Goal: Task Accomplishment & Management: Use online tool/utility

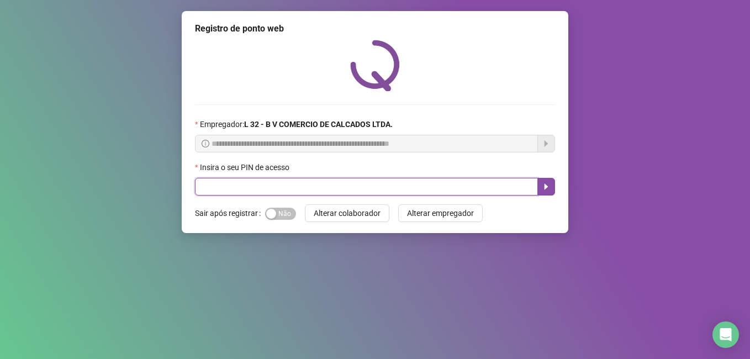
click at [294, 183] on input "text" at bounding box center [366, 187] width 343 height 18
type input "*****"
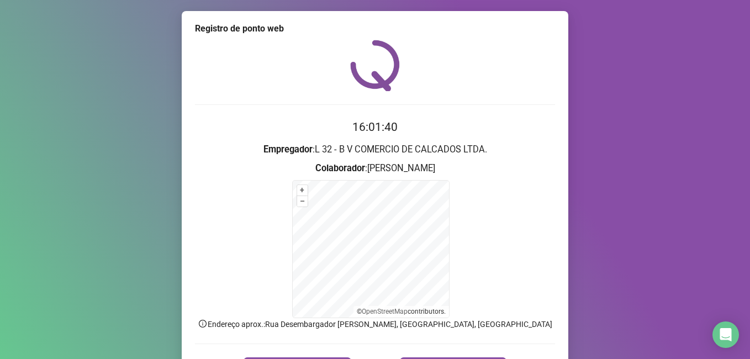
scroll to position [69, 0]
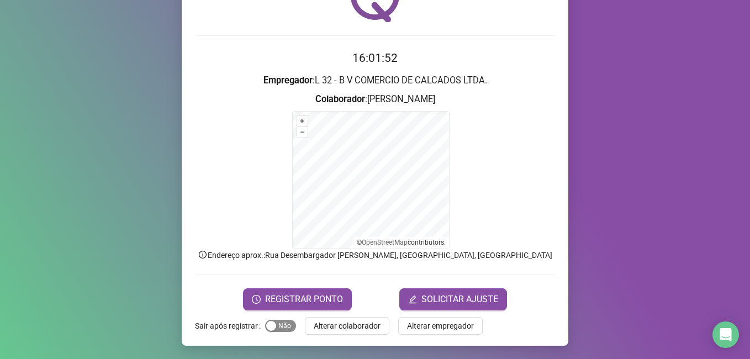
click at [278, 323] on span "Sim Não" at bounding box center [280, 326] width 31 height 12
click at [321, 298] on span "REGISTRAR PONTO" at bounding box center [304, 299] width 78 height 13
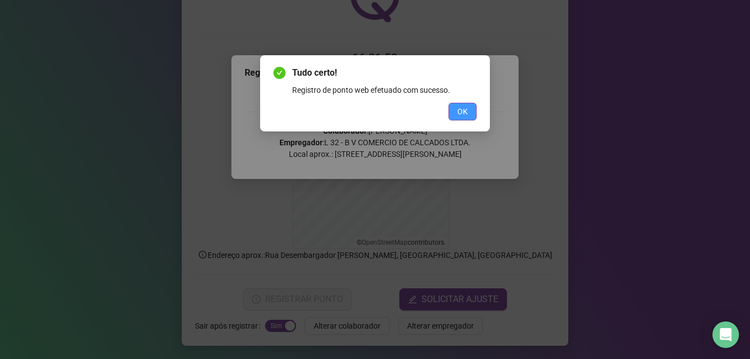
click at [463, 112] on span "OK" at bounding box center [463, 112] width 10 height 12
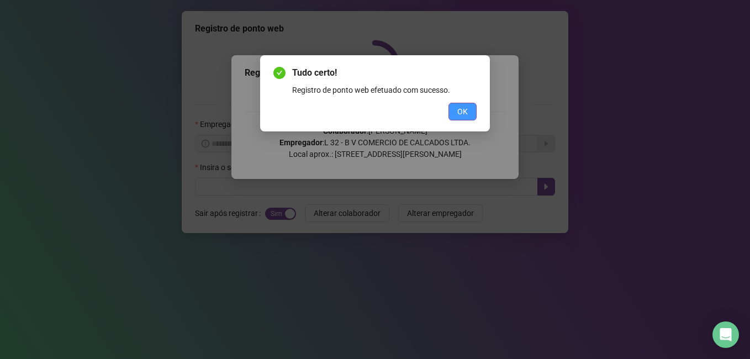
scroll to position [0, 0]
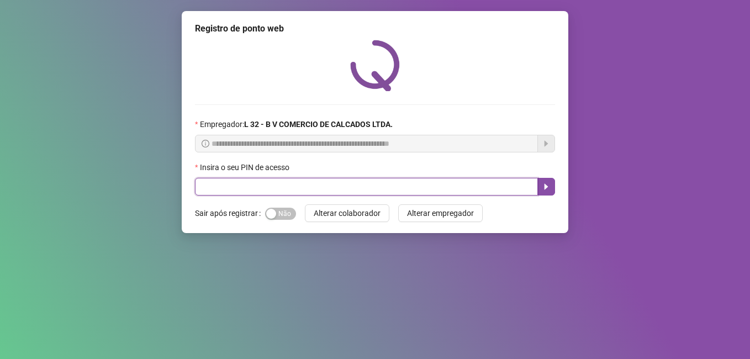
click at [339, 182] on input "text" at bounding box center [366, 187] width 343 height 18
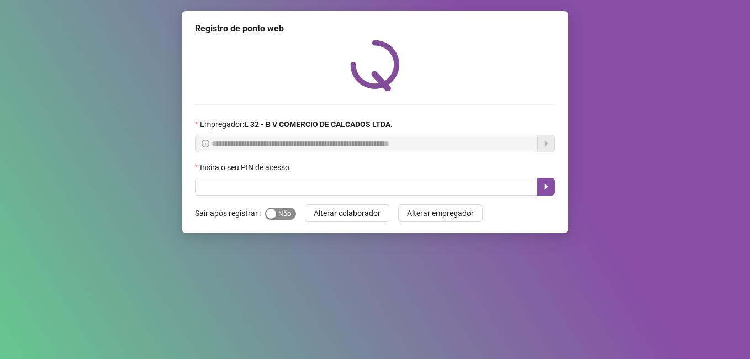
click at [280, 209] on span "Sim Não" at bounding box center [280, 214] width 31 height 12
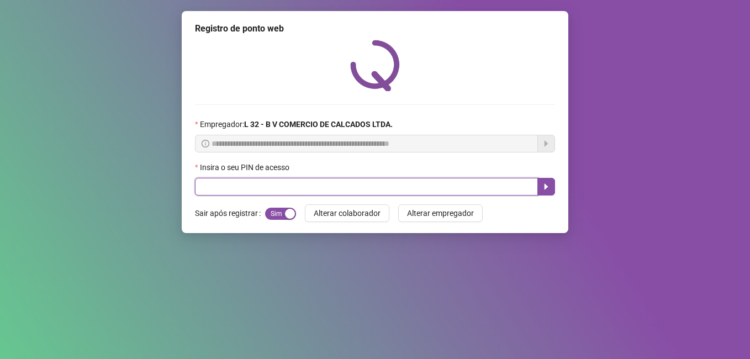
click at [286, 187] on input "text" at bounding box center [366, 187] width 343 height 18
type input "*****"
click at [543, 190] on icon "caret-right" at bounding box center [546, 186] width 9 height 9
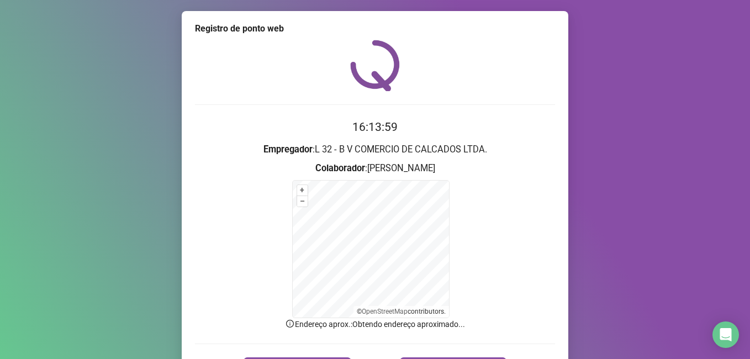
scroll to position [69, 0]
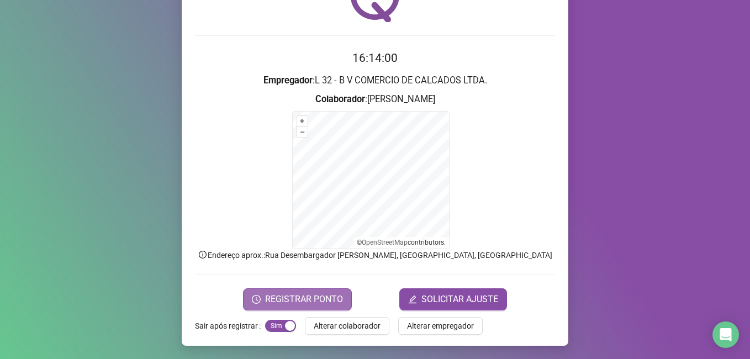
click at [327, 292] on button "REGISTRAR PONTO" at bounding box center [297, 299] width 109 height 22
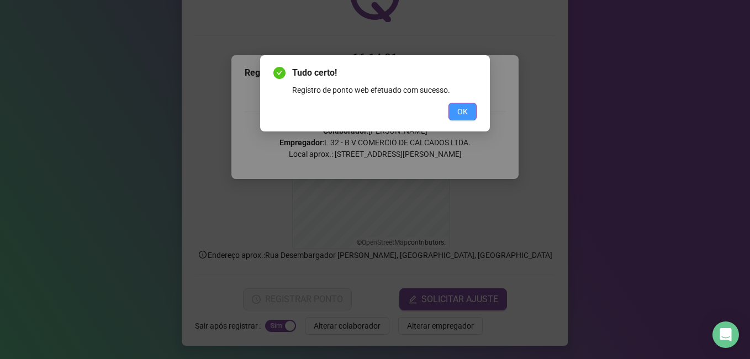
click at [469, 111] on button "OK" at bounding box center [463, 112] width 28 height 18
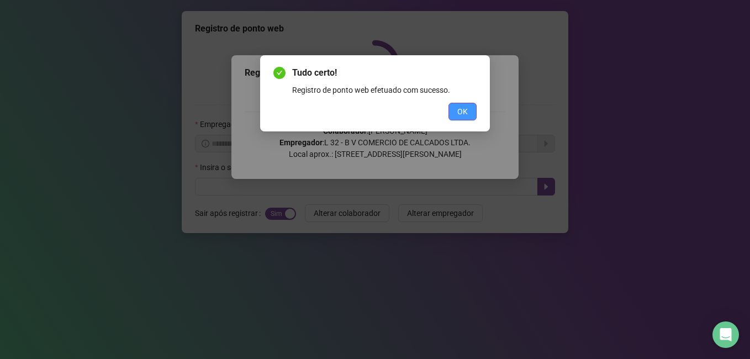
scroll to position [0, 0]
